Goal: Task Accomplishment & Management: Manage account settings

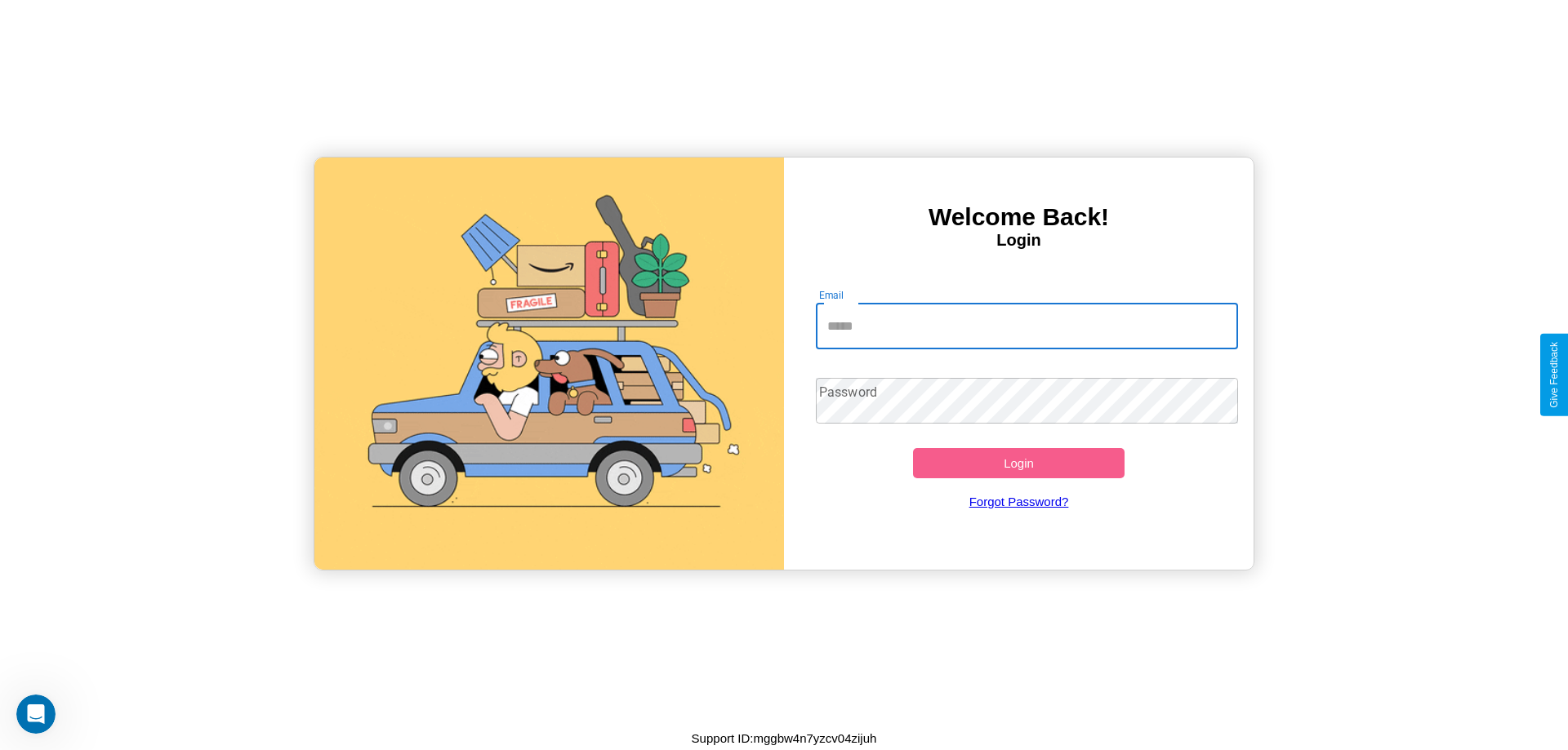
click at [1027, 326] on input "Email" at bounding box center [1027, 326] width 423 height 46
type input "**********"
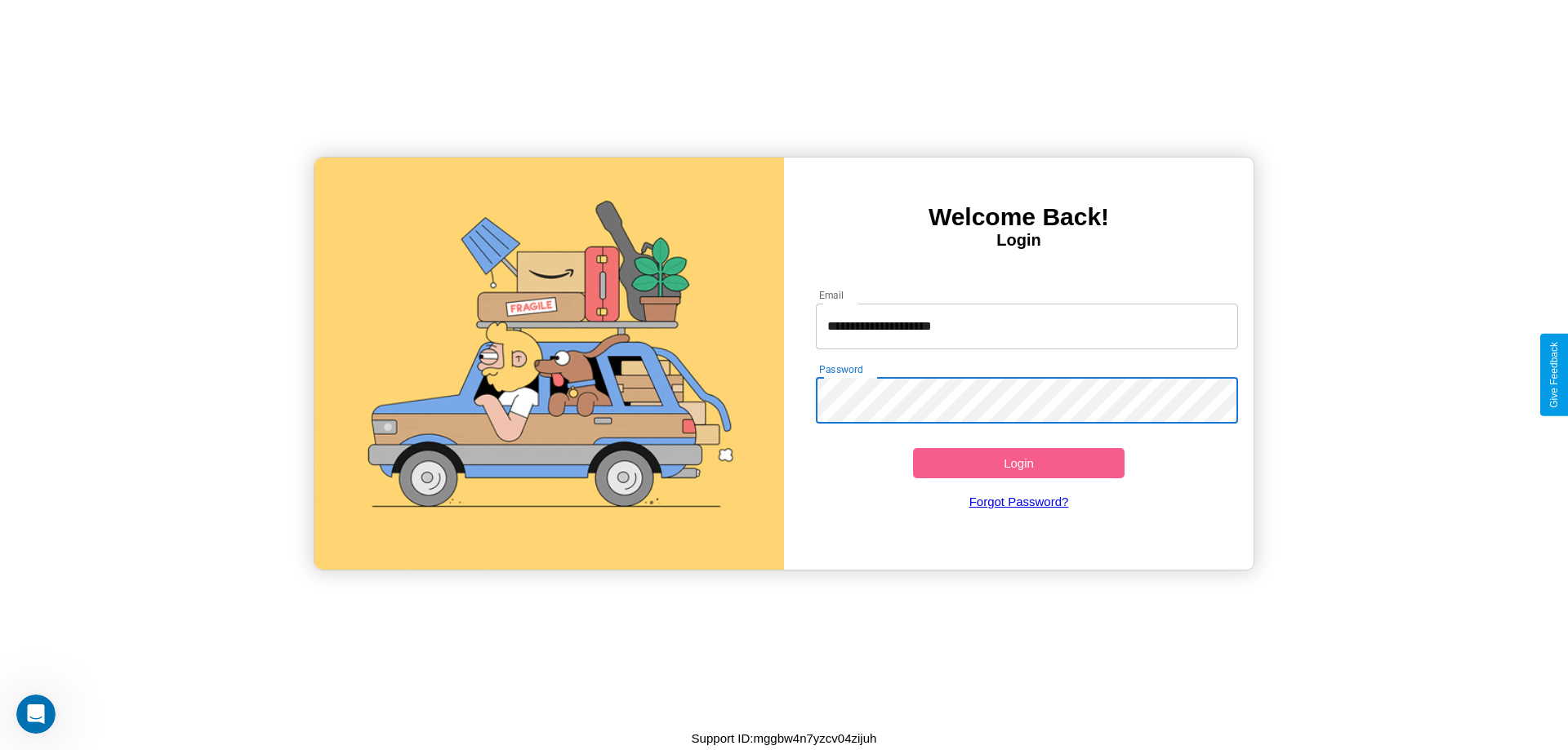
click at [1018, 463] on button "Login" at bounding box center [1018, 464] width 211 height 30
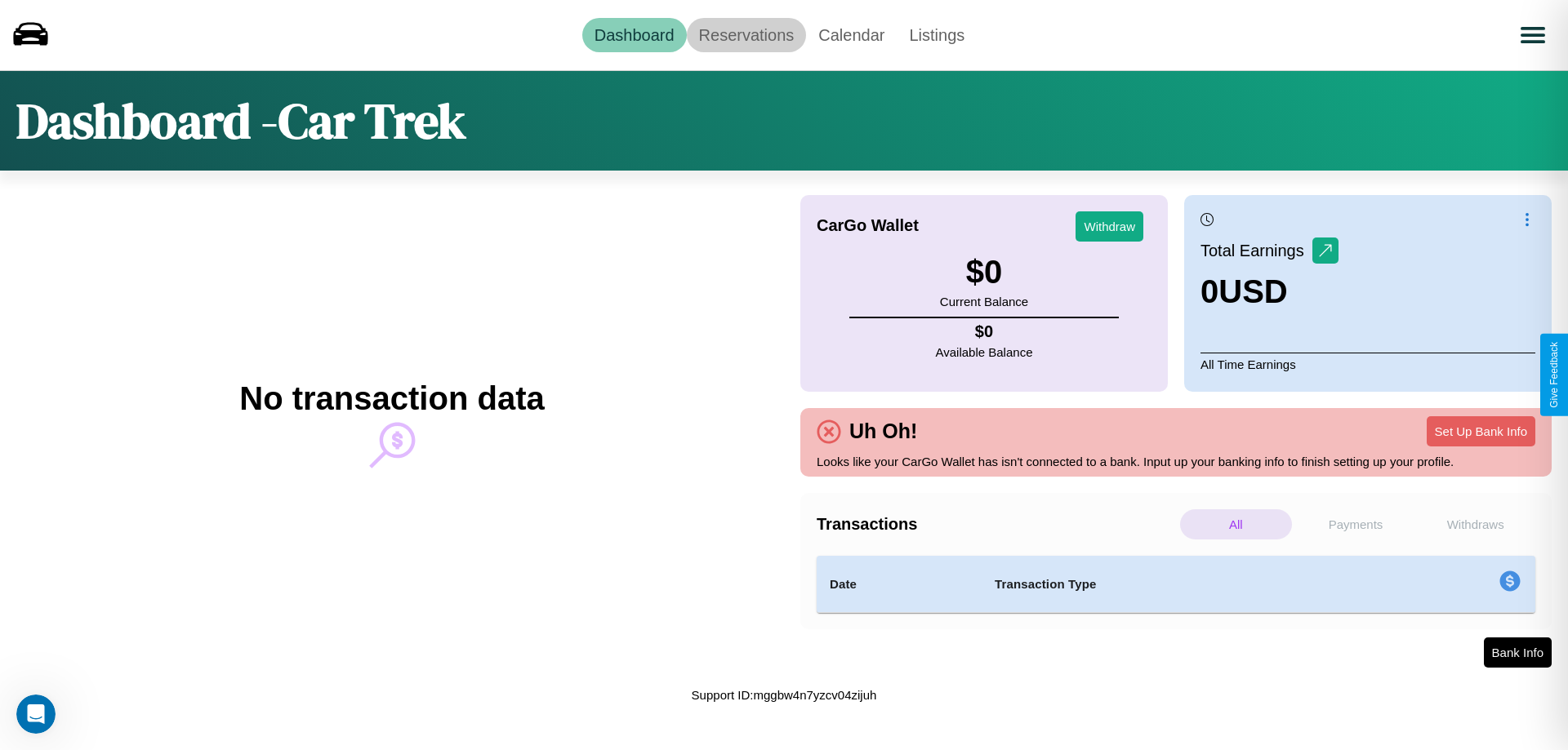
click at [746, 34] on link "Reservations" at bounding box center [746, 35] width 120 height 34
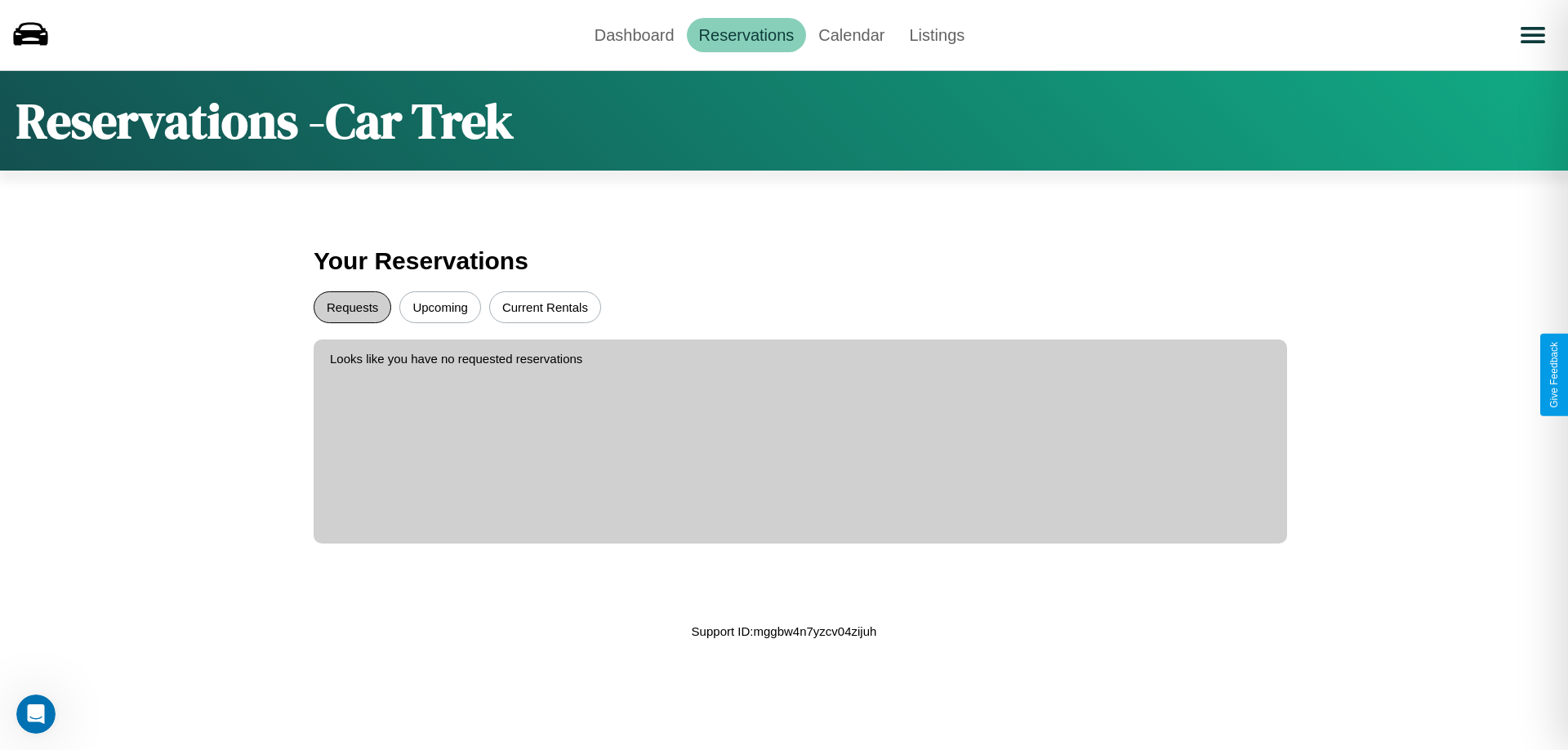
click at [352, 307] on button "Requests" at bounding box center [352, 308] width 78 height 32
click at [440, 307] on button "Upcoming" at bounding box center [439, 308] width 81 height 32
click at [851, 34] on link "Calendar" at bounding box center [850, 35] width 90 height 34
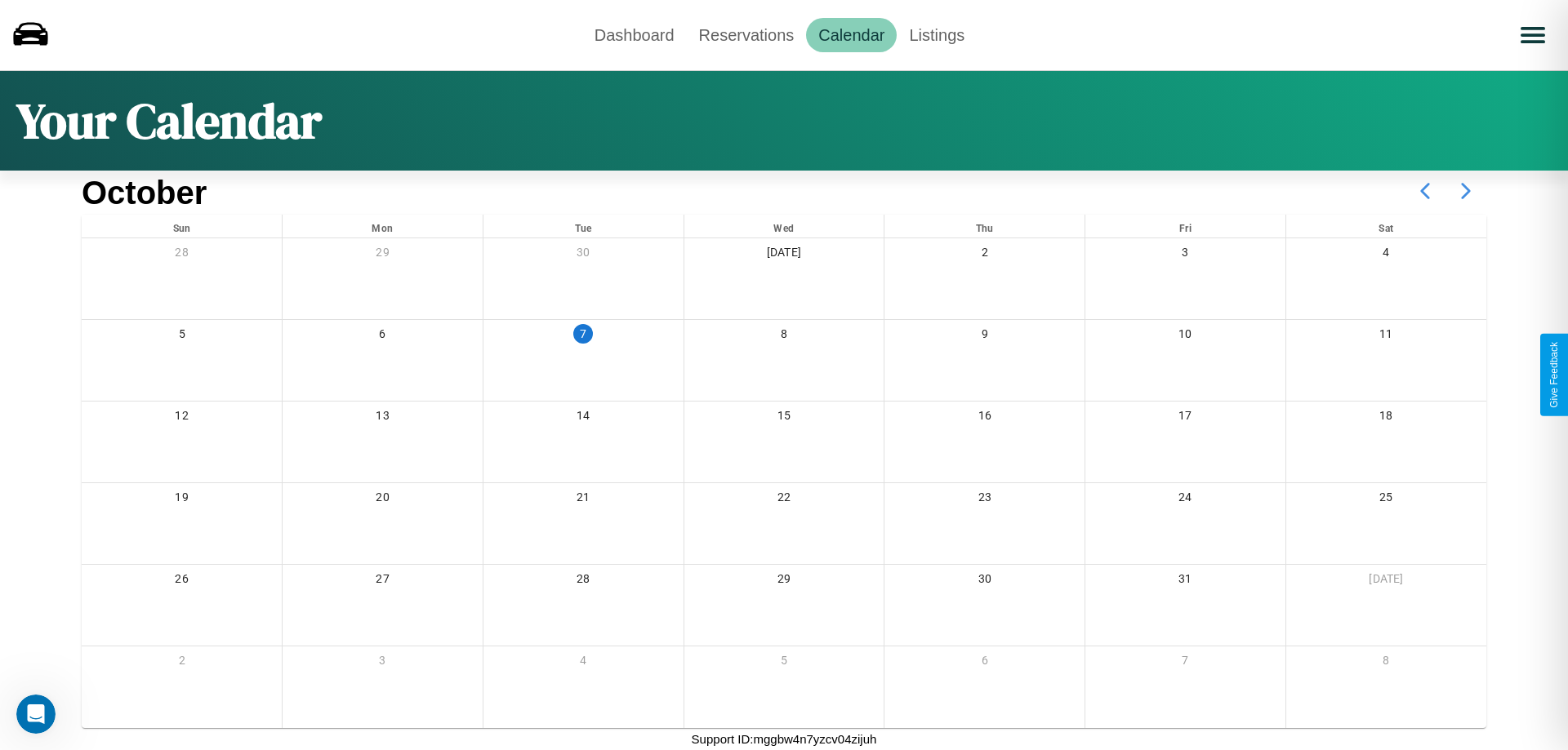
click at [1466, 191] on icon at bounding box center [1466, 192] width 41 height 41
click at [634, 34] on link "Dashboard" at bounding box center [634, 35] width 105 height 34
